Goal: Task Accomplishment & Management: Manage account settings

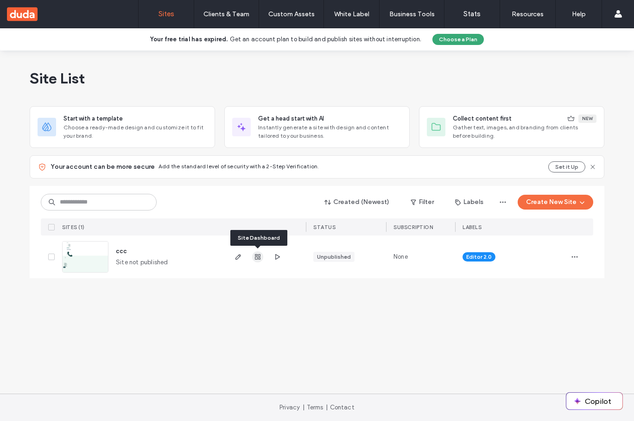
click at [256, 257] on icon "button" at bounding box center [257, 256] width 7 height 7
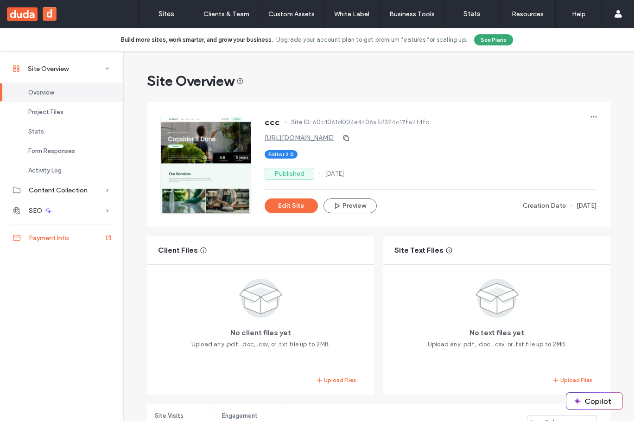
click at [55, 241] on span "Payment Info" at bounding box center [49, 238] width 40 height 8
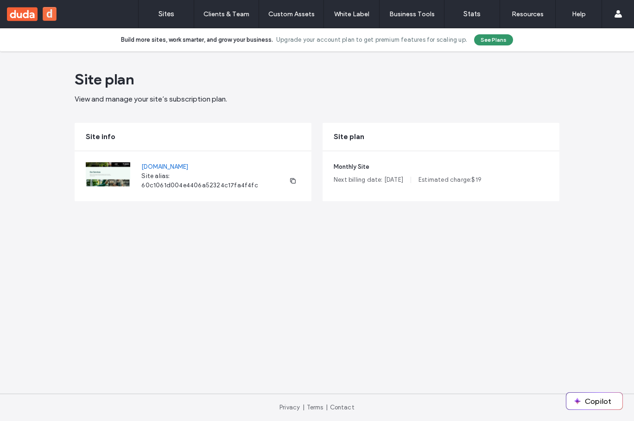
click at [490, 39] on button "See Plans" at bounding box center [493, 39] width 39 height 11
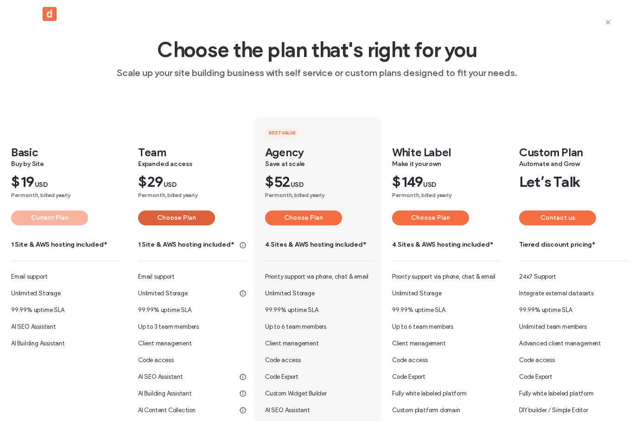
click at [174, 215] on button "Choose Plan" at bounding box center [176, 217] width 77 height 15
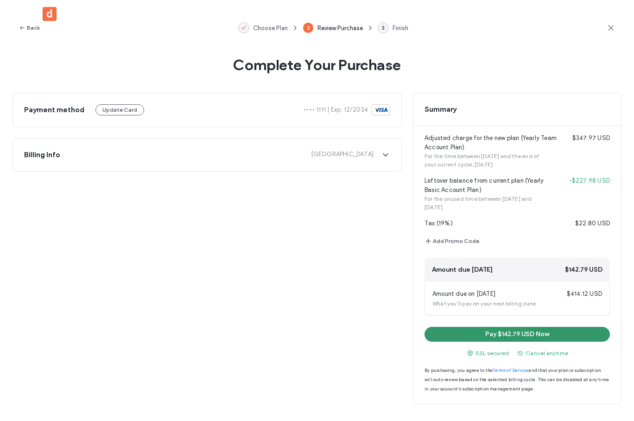
click at [515, 331] on button "Pay $142.79 USD Now" at bounding box center [517, 334] width 185 height 15
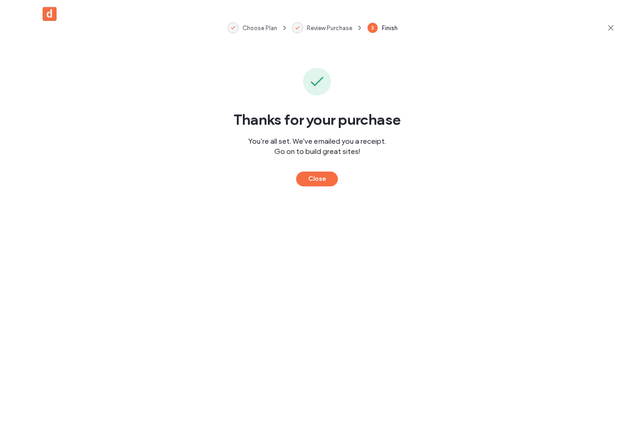
click at [617, 30] on div "Choose Plan Review Purchase 3 Finish" at bounding box center [317, 28] width 634 height 56
click at [610, 29] on icon at bounding box center [610, 27] width 9 height 9
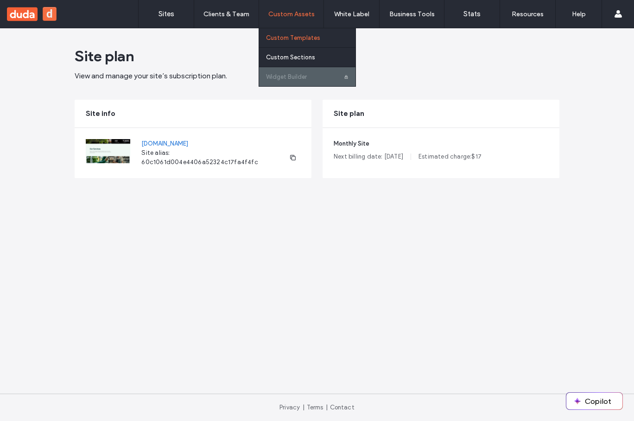
click at [300, 33] on link "Custom Templates" at bounding box center [310, 37] width 89 height 19
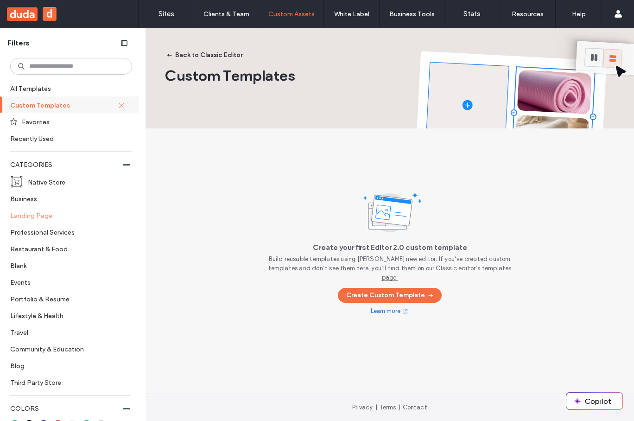
click at [35, 213] on label "Landing Page" at bounding box center [67, 215] width 114 height 16
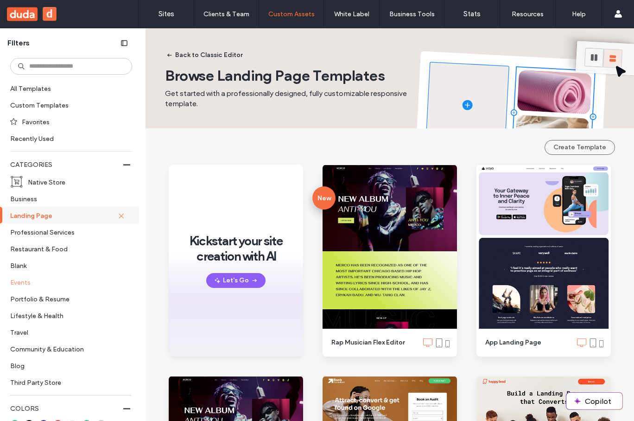
click at [36, 285] on label "Events" at bounding box center [67, 282] width 114 height 16
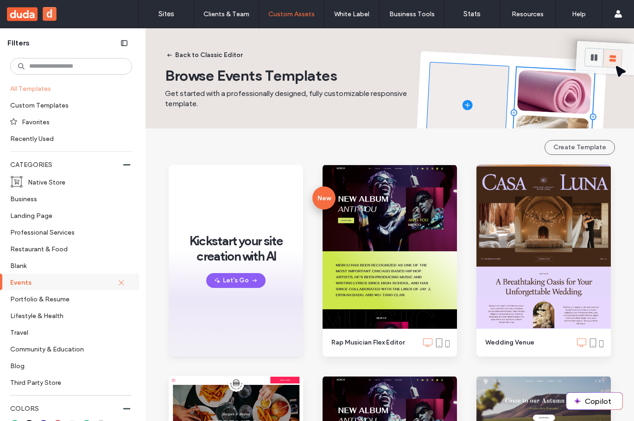
click at [53, 95] on label "All Templates" at bounding box center [70, 88] width 120 height 16
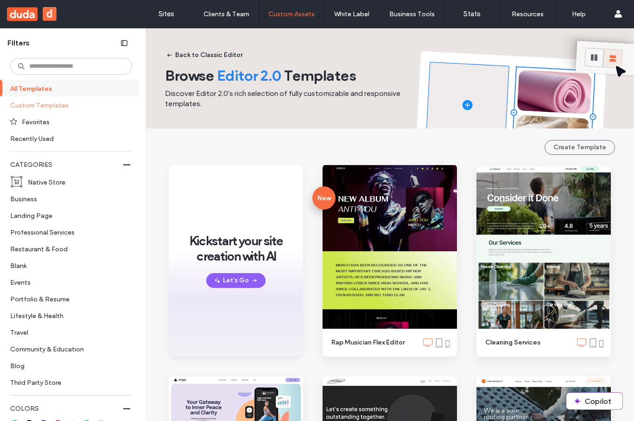
click at [45, 108] on label "Custom Templates" at bounding box center [67, 105] width 114 height 16
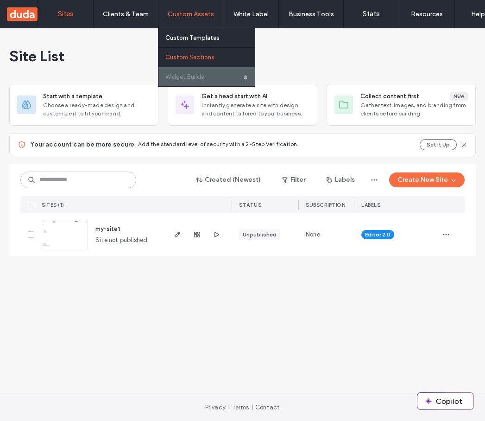
click at [197, 53] on link "Custom Sections" at bounding box center [209, 57] width 89 height 19
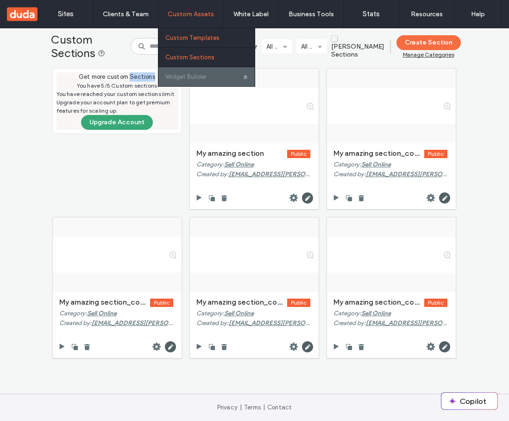
click at [189, 32] on link "Custom Templates" at bounding box center [209, 37] width 89 height 19
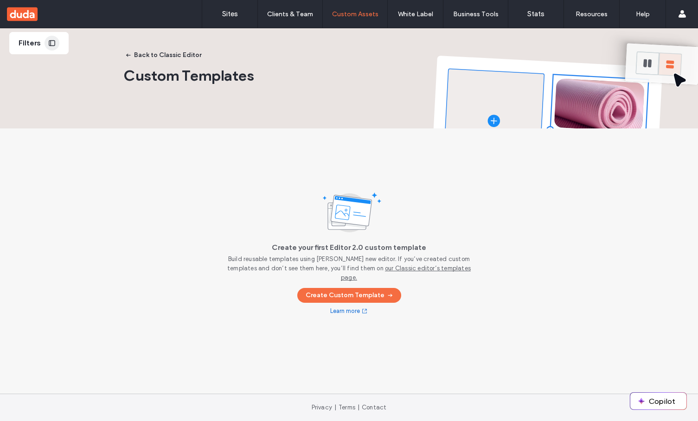
click at [50, 43] on use "button" at bounding box center [52, 43] width 6 height 6
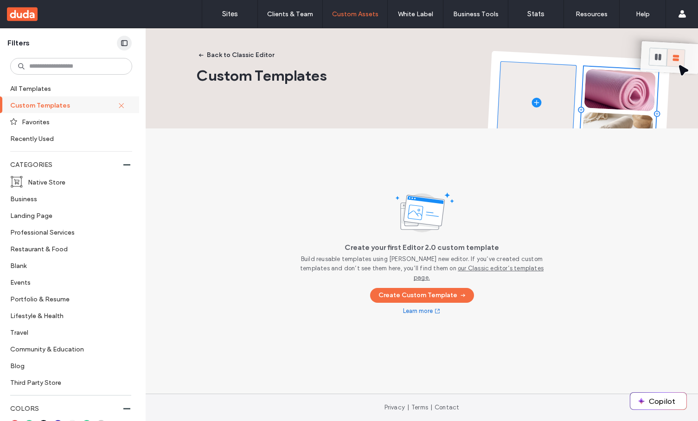
click at [124, 39] on icon "button" at bounding box center [124, 42] width 7 height 7
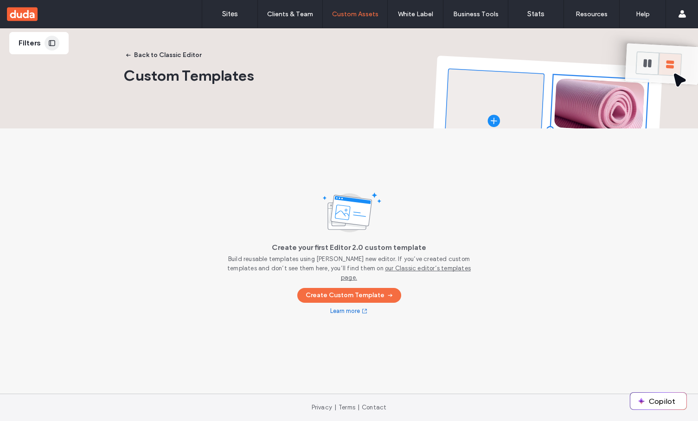
click at [52, 43] on icon "button" at bounding box center [51, 42] width 7 height 7
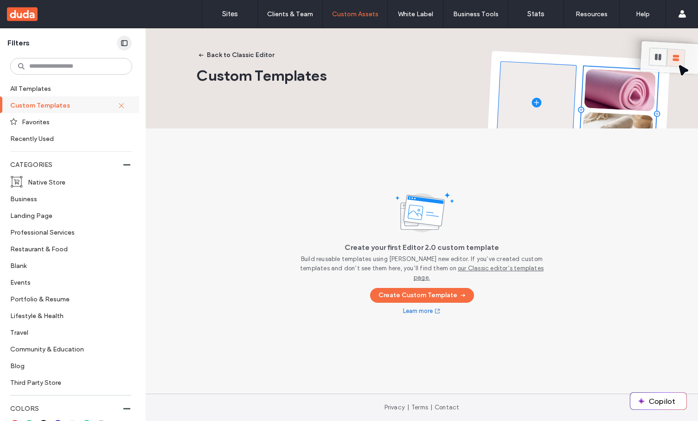
click at [127, 42] on icon "button" at bounding box center [124, 42] width 7 height 7
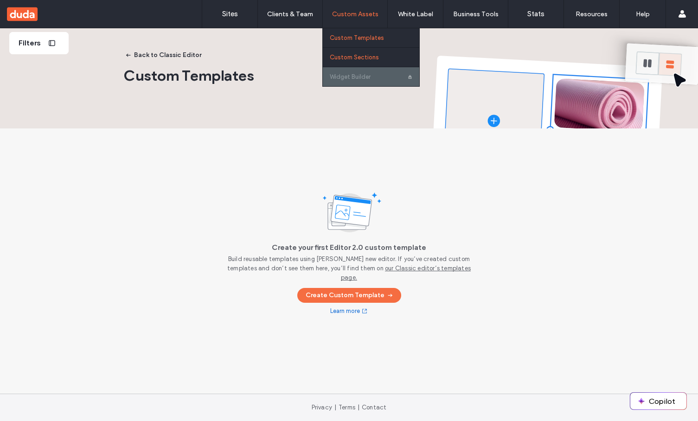
click at [392, 59] on link "Custom Sections" at bounding box center [374, 57] width 89 height 19
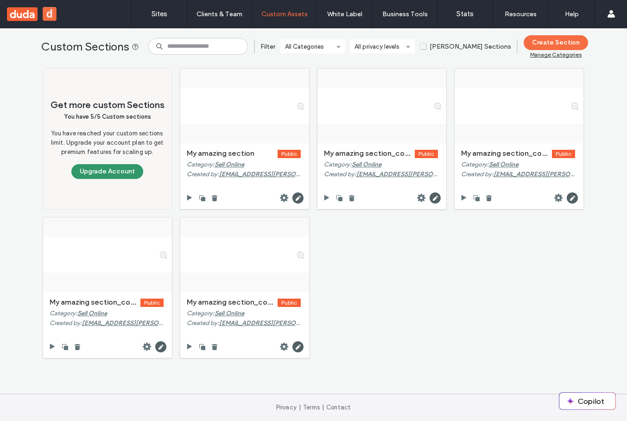
click at [118, 173] on button "Upgrade Account" at bounding box center [107, 171] width 72 height 15
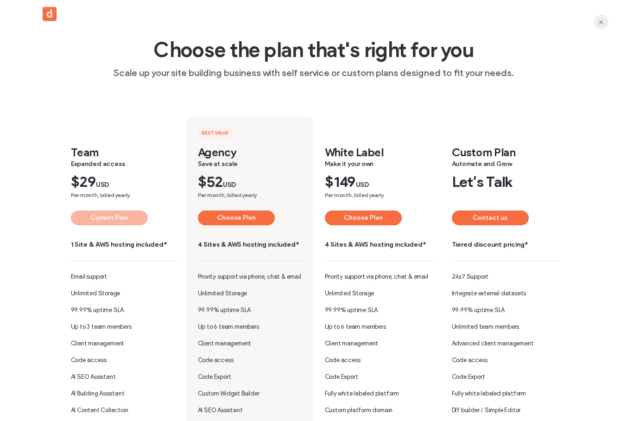
click at [601, 24] on icon "button" at bounding box center [600, 22] width 7 height 7
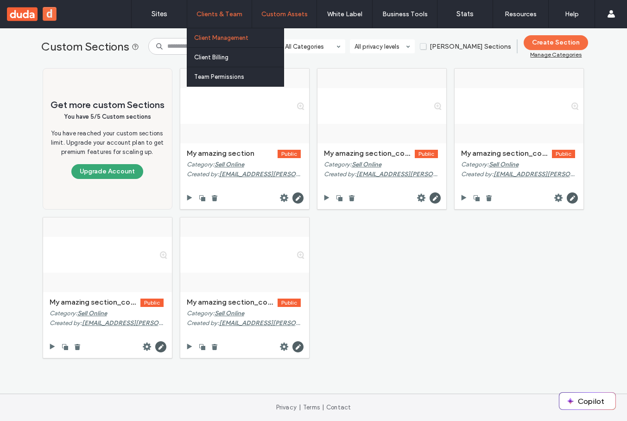
click at [221, 39] on label "Client Management" at bounding box center [221, 37] width 54 height 7
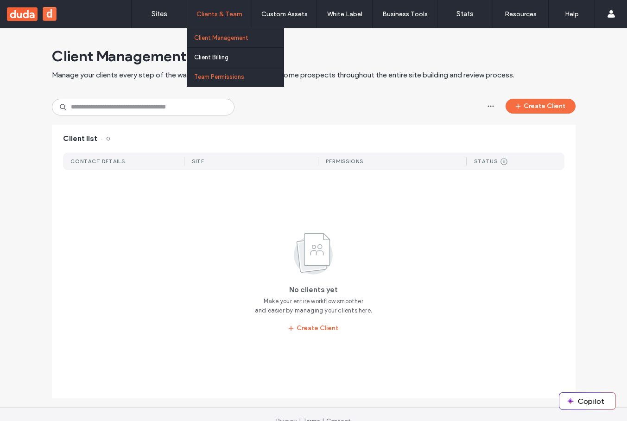
click at [223, 68] on link "Team Permissions" at bounding box center [238, 76] width 89 height 19
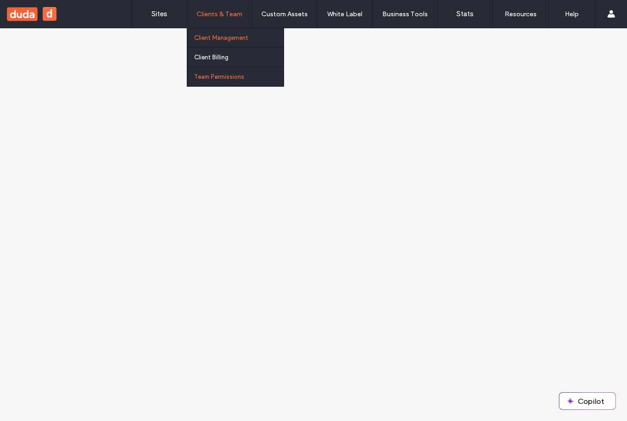
click at [220, 38] on label "Client Management" at bounding box center [221, 37] width 54 height 7
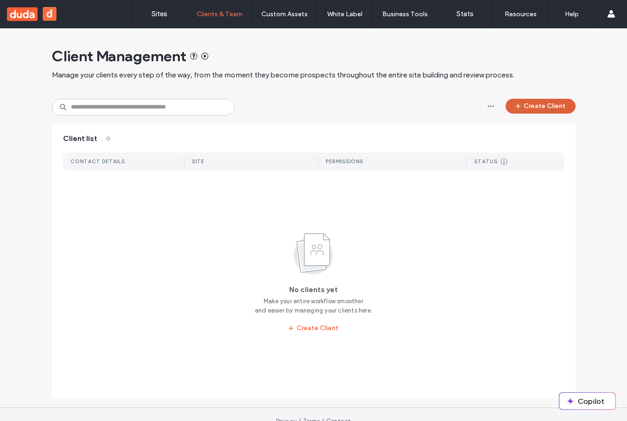
click at [529, 107] on button "Create Client" at bounding box center [541, 106] width 70 height 15
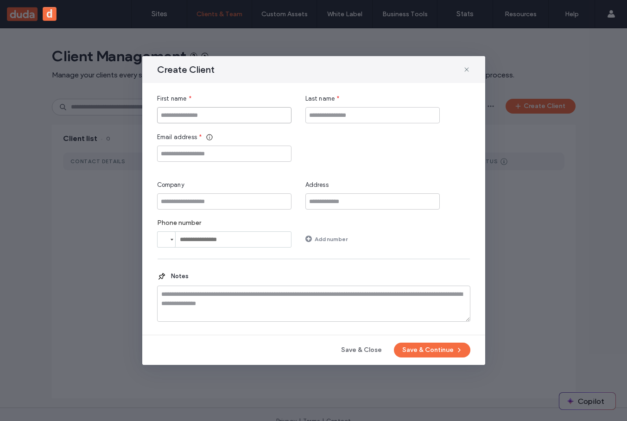
click at [254, 122] on input "First name" at bounding box center [224, 115] width 134 height 16
type input "*****"
click at [391, 114] on input "Last name" at bounding box center [372, 115] width 134 height 16
type input "***"
click at [260, 146] on input "Email address" at bounding box center [224, 154] width 134 height 16
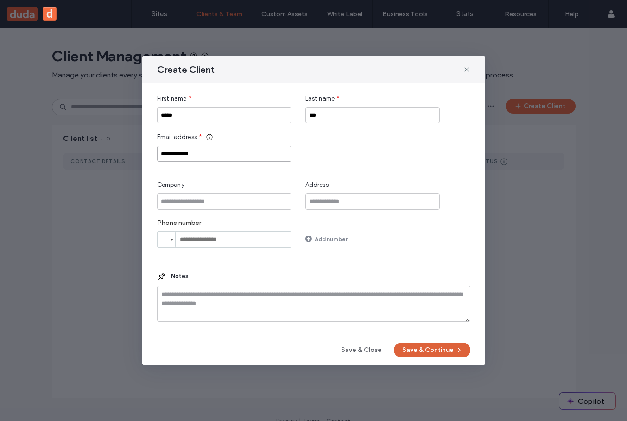
type input "**********"
click at [435, 351] on button "Save & Continue" at bounding box center [432, 350] width 76 height 15
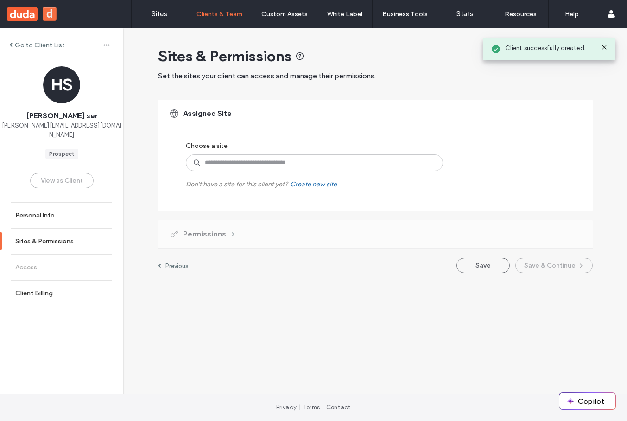
click at [227, 233] on div "Permissions" at bounding box center [201, 234] width 65 height 10
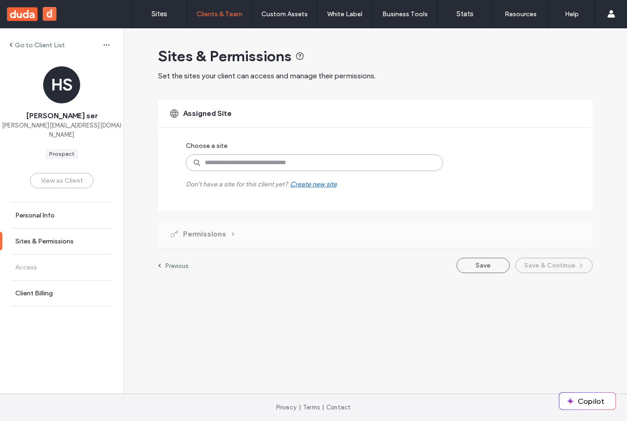
click at [230, 160] on input at bounding box center [314, 162] width 257 height 17
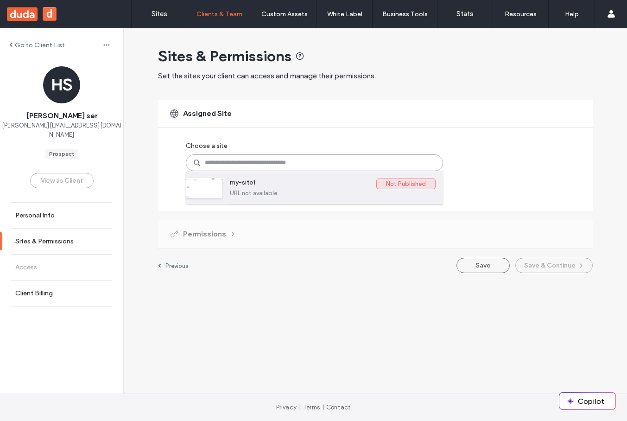
click at [327, 178] on label "my-site1" at bounding box center [303, 183] width 146 height 11
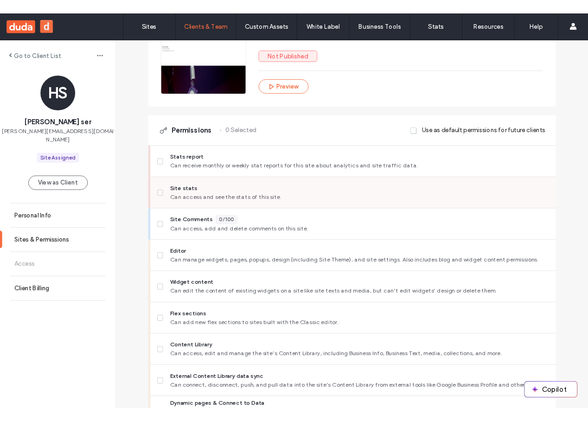
scroll to position [263, 0]
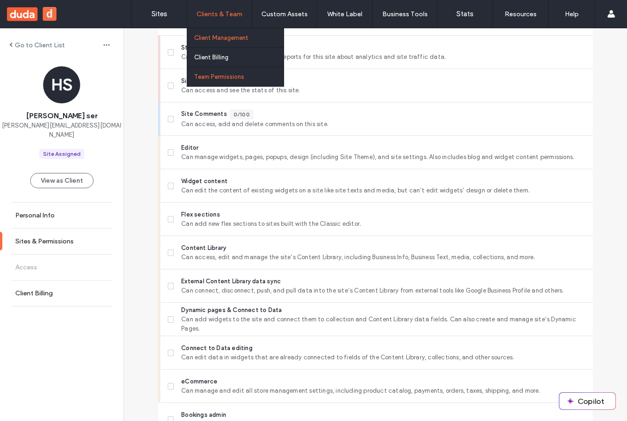
click at [215, 74] on label "Team Permissions" at bounding box center [219, 76] width 50 height 7
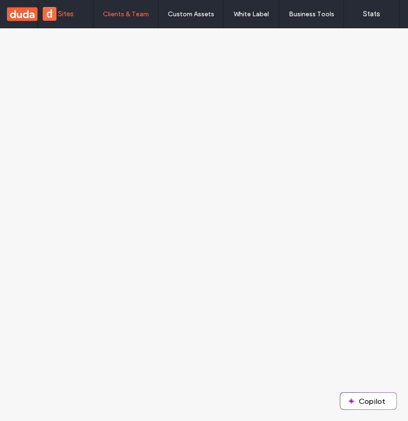
click at [69, 15] on label "Sites" at bounding box center [66, 14] width 16 height 8
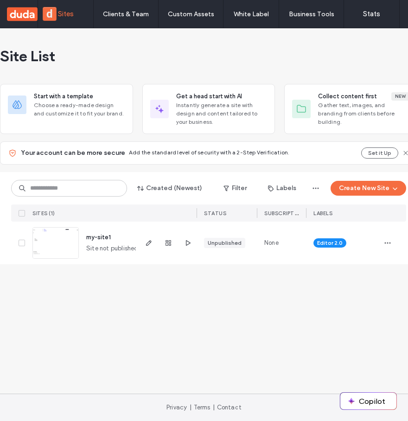
click at [73, 14] on label "Sites" at bounding box center [66, 14] width 16 height 8
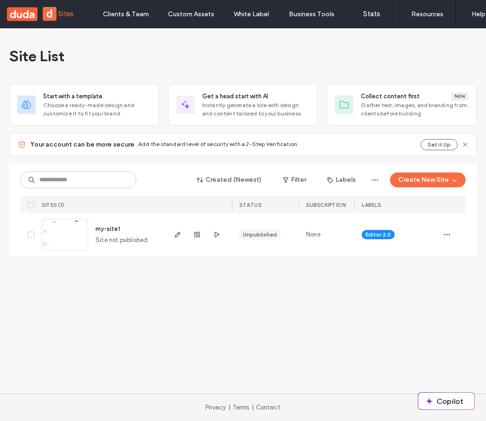
click at [480, 114] on div "Site List Start with a template Choose a ready-made design and customize it to …" at bounding box center [243, 210] width 486 height 365
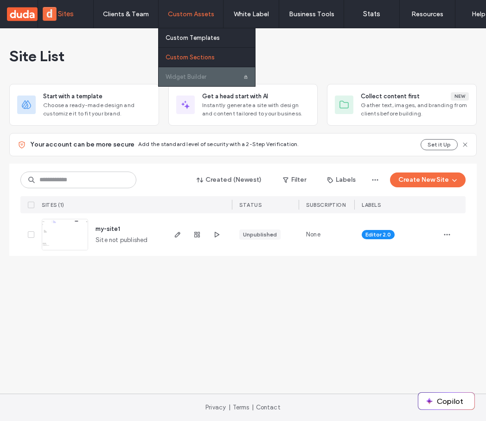
click at [203, 54] on label "Custom Sections" at bounding box center [189, 57] width 49 height 7
